Goal: Task Accomplishment & Management: Use online tool/utility

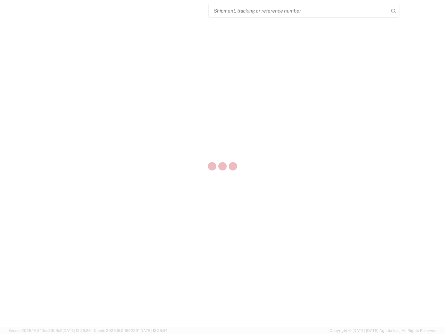
select select "US"
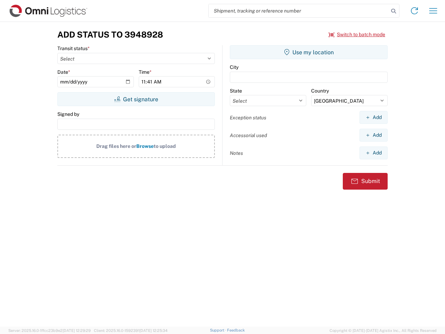
click at [299, 11] on input "search" at bounding box center [299, 10] width 180 height 13
click at [393, 11] on icon at bounding box center [394, 11] width 10 height 10
click at [414, 11] on icon at bounding box center [414, 10] width 11 height 11
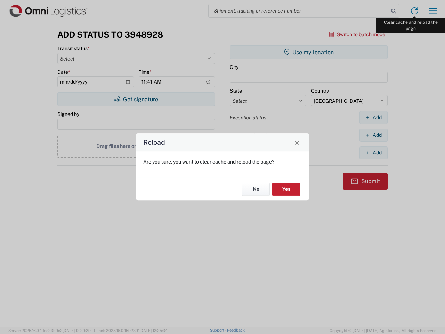
click at [433, 11] on div "Reload Are you sure, you want to clear cache and reload the page? No Yes" at bounding box center [222, 167] width 445 height 334
click at [357, 34] on div "Reload Are you sure, you want to clear cache and reload the page? No Yes" at bounding box center [222, 167] width 445 height 334
click at [136, 99] on div "Reload Are you sure, you want to clear cache and reload the page? No Yes" at bounding box center [222, 167] width 445 height 334
click at [309, 52] on div "Reload Are you sure, you want to clear cache and reload the page? No Yes" at bounding box center [222, 167] width 445 height 334
click at [373, 117] on div "Reload Are you sure, you want to clear cache and reload the page? No Yes" at bounding box center [222, 167] width 445 height 334
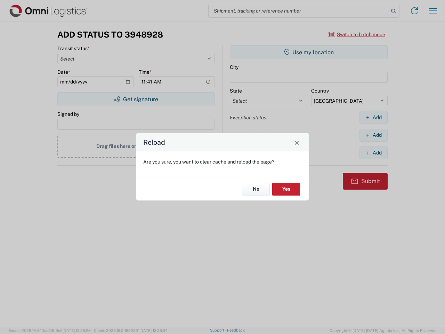
click at [373, 135] on div "Reload Are you sure, you want to clear cache and reload the page? No Yes" at bounding box center [222, 167] width 445 height 334
click at [373, 153] on div "Reload Are you sure, you want to clear cache and reload the page? No Yes" at bounding box center [222, 167] width 445 height 334
